Goal: Transaction & Acquisition: Purchase product/service

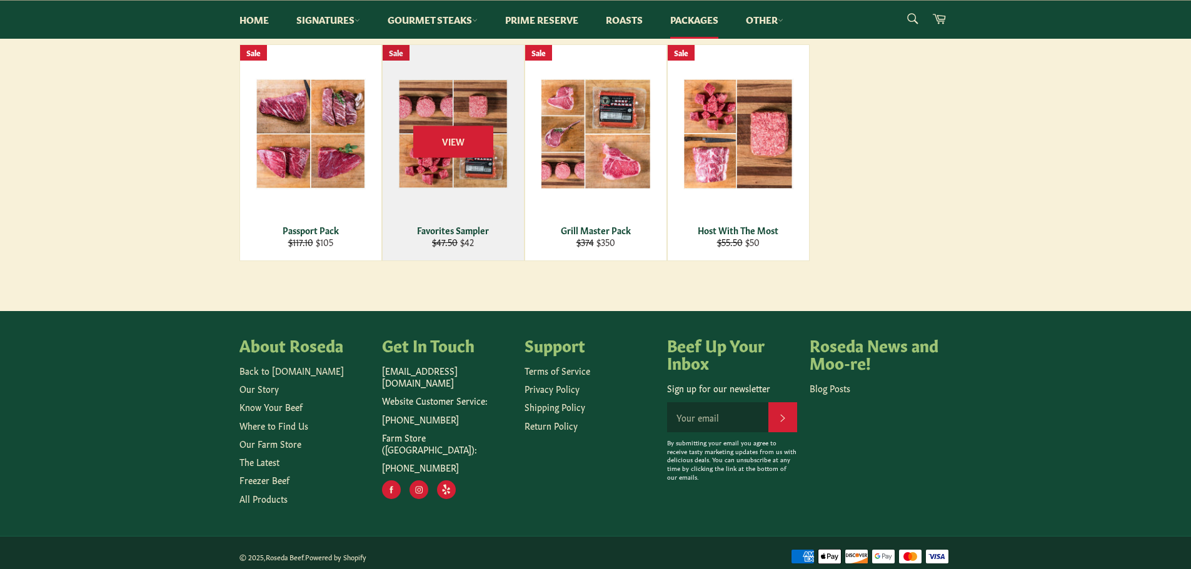
scroll to position [237, 0]
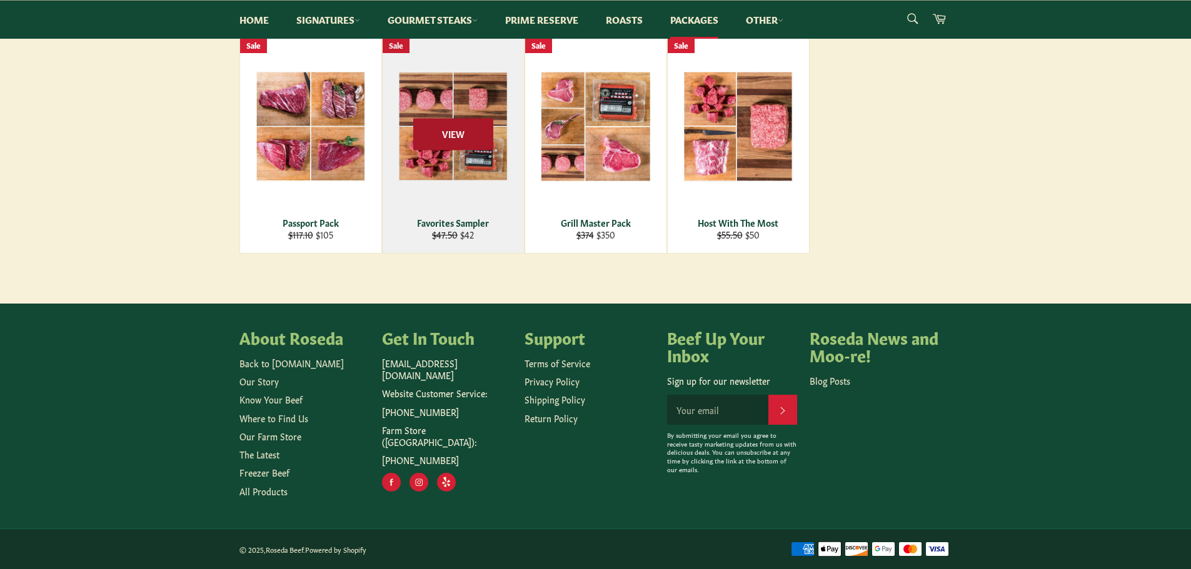
click at [440, 127] on span "View" at bounding box center [453, 134] width 80 height 32
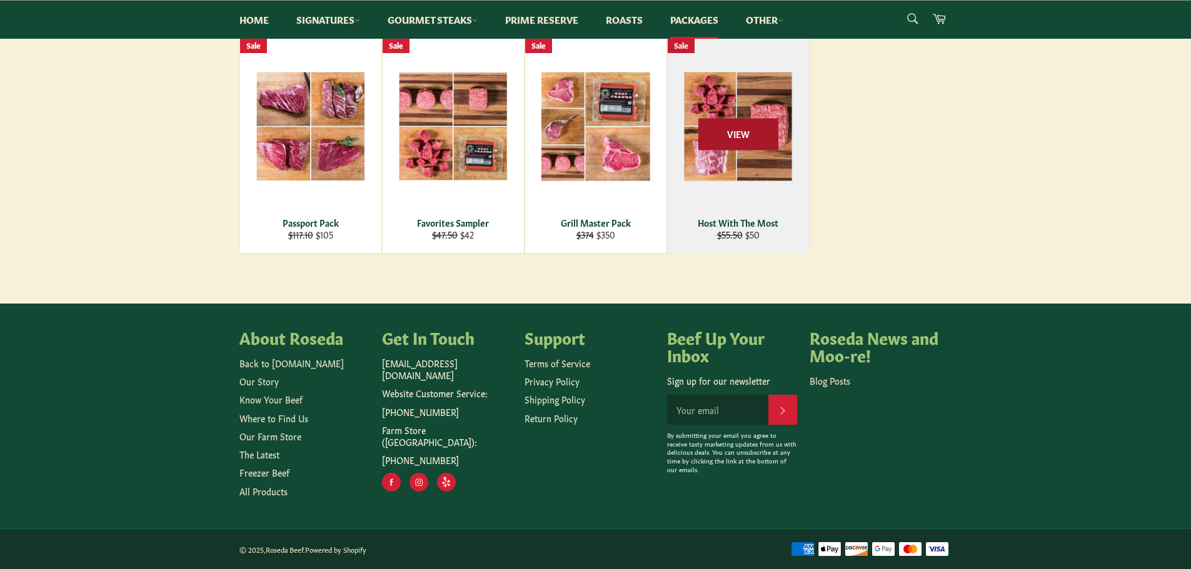
click at [731, 128] on span "View" at bounding box center [738, 134] width 80 height 32
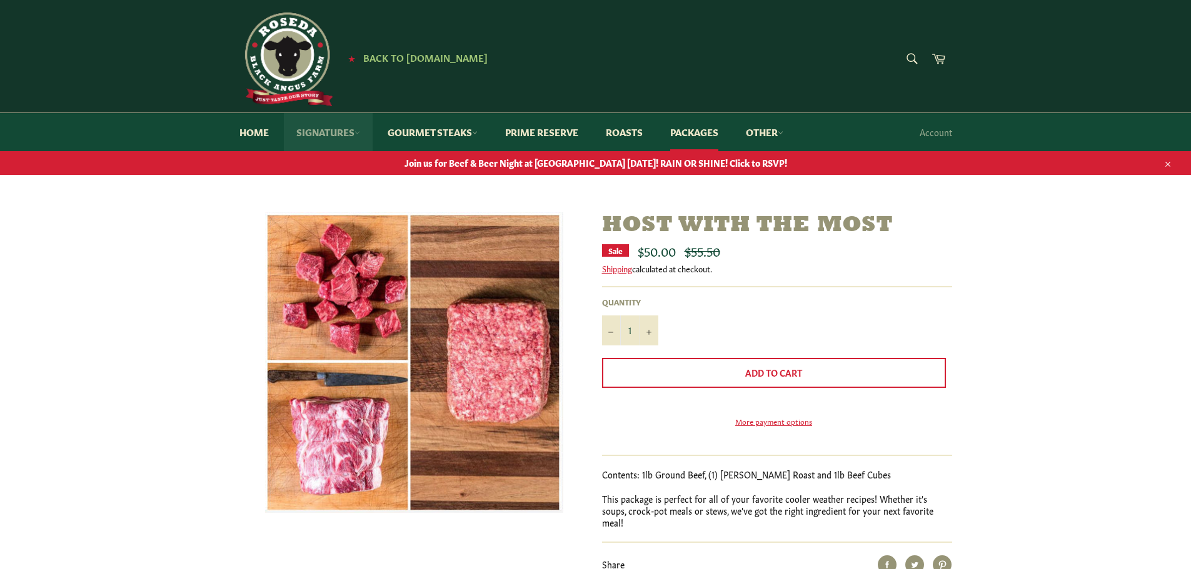
click at [346, 134] on link "Signatures" at bounding box center [328, 132] width 89 height 38
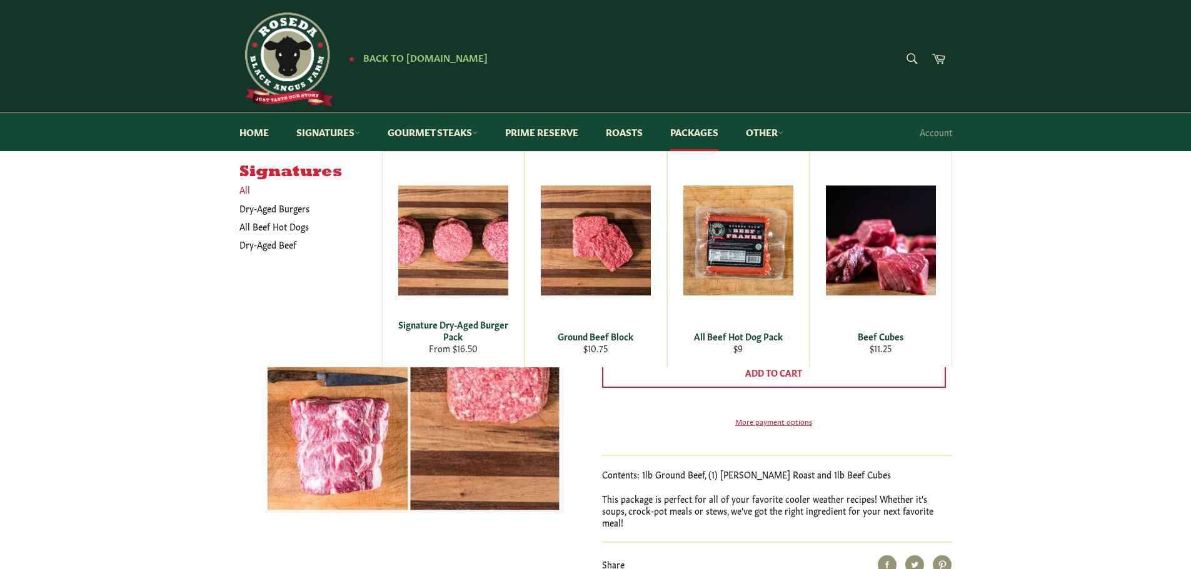
click at [248, 188] on link "All" at bounding box center [307, 190] width 149 height 18
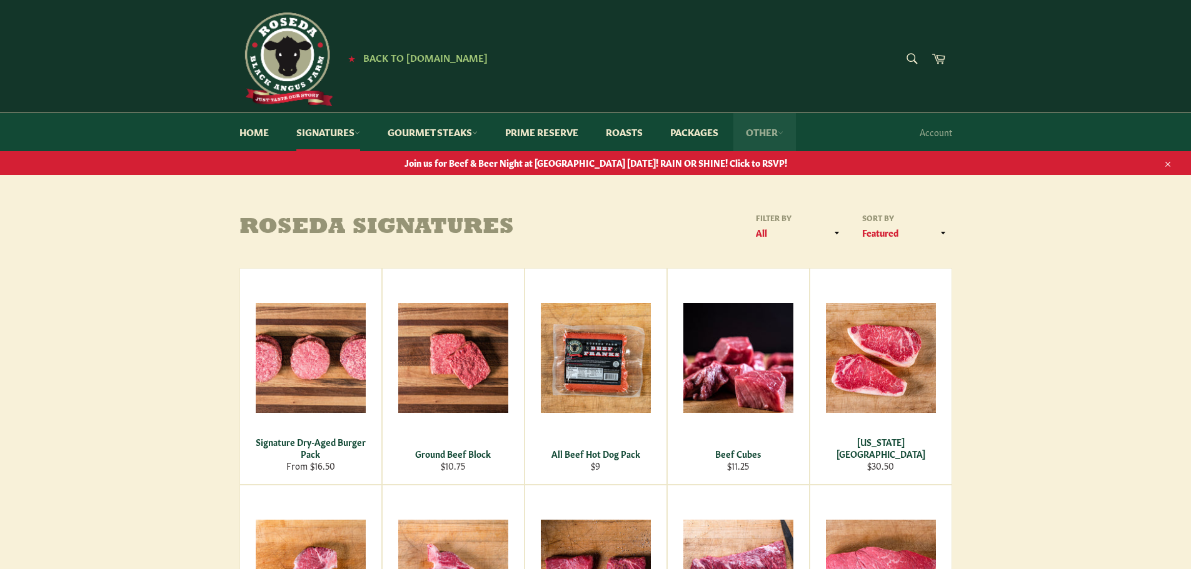
click at [783, 134] on icon at bounding box center [780, 133] width 6 height 6
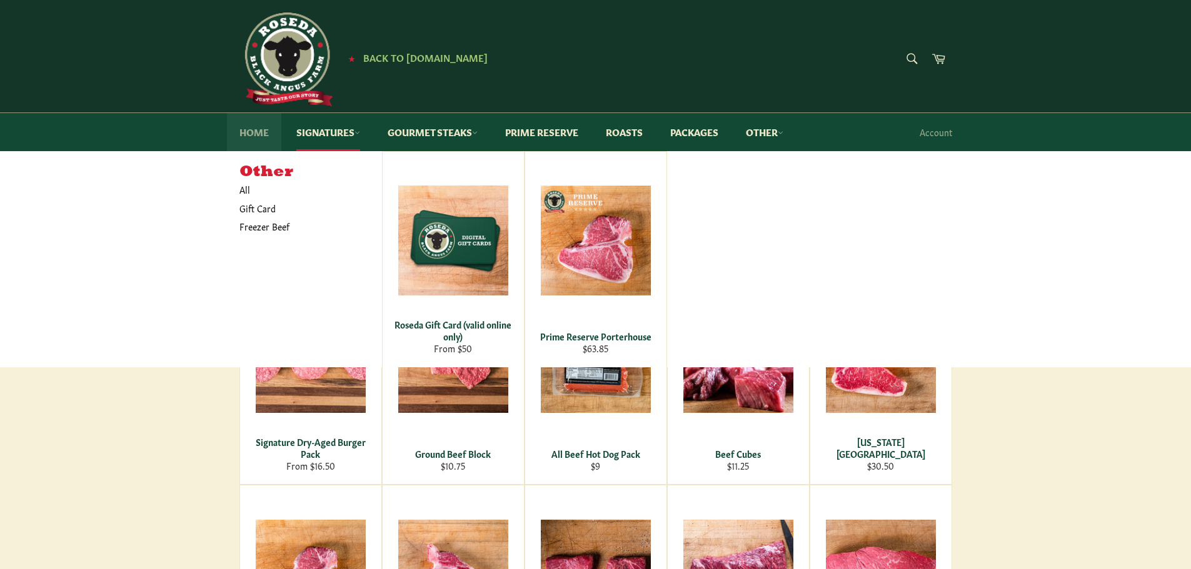
click at [266, 132] on link "Home" at bounding box center [254, 132] width 54 height 38
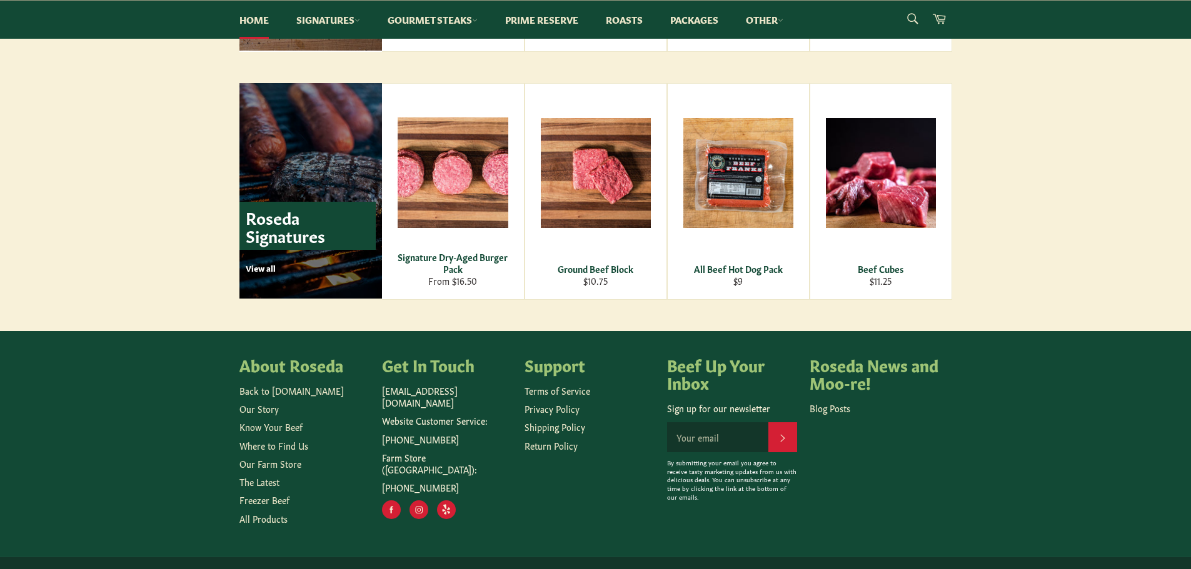
scroll to position [1741, 0]
